Goal: Navigation & Orientation: Find specific page/section

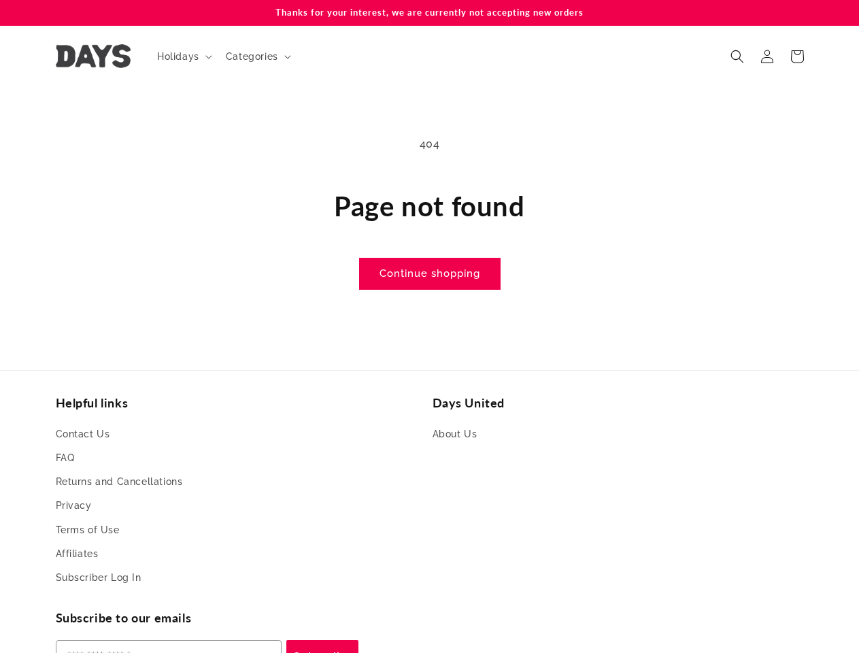
click at [429, 326] on main "404 Page not found Continue shopping" at bounding box center [429, 212] width 859 height 250
click at [183, 56] on span "Holidays" at bounding box center [178, 56] width 42 height 12
click at [256, 56] on span "Categories" at bounding box center [252, 56] width 52 height 12
click at [737, 56] on icon "Search" at bounding box center [737, 57] width 14 height 14
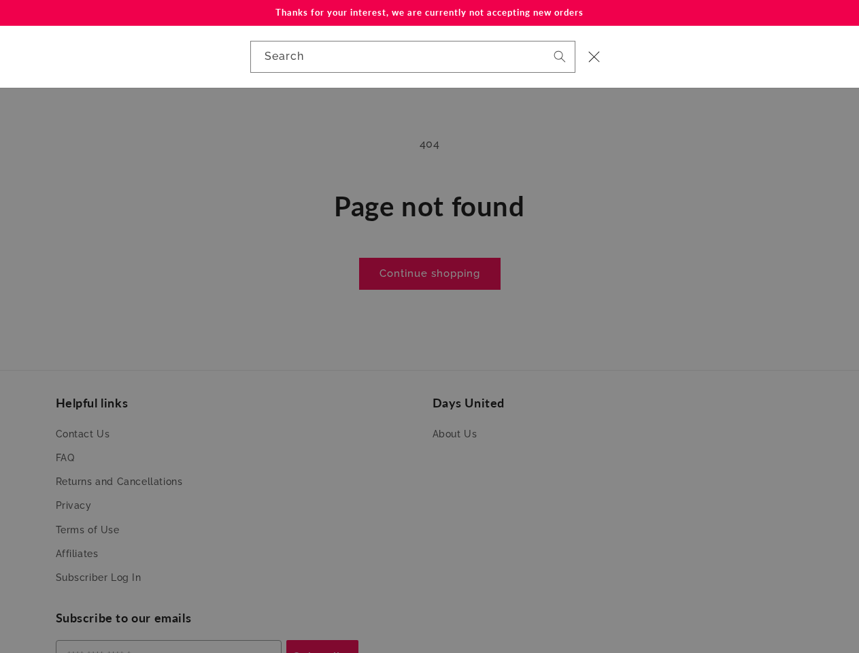
click at [739, 71] on div "Search" at bounding box center [429, 57] width 859 height 62
click at [0, 56] on div "Search" at bounding box center [0, 56] width 0 height 0
